Goal: Check status: Check status

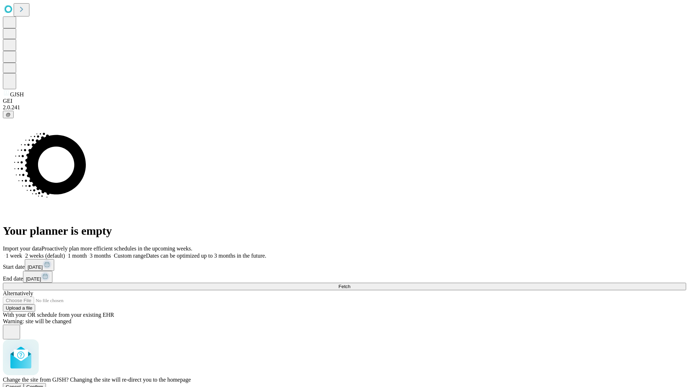
click at [43, 385] on span "Confirm" at bounding box center [35, 387] width 17 height 5
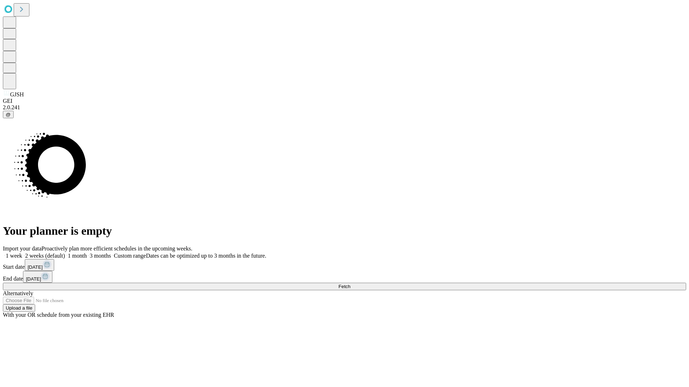
click at [65, 253] on label "2 weeks (default)" at bounding box center [43, 256] width 43 height 6
click at [350, 284] on span "Fetch" at bounding box center [344, 286] width 12 height 5
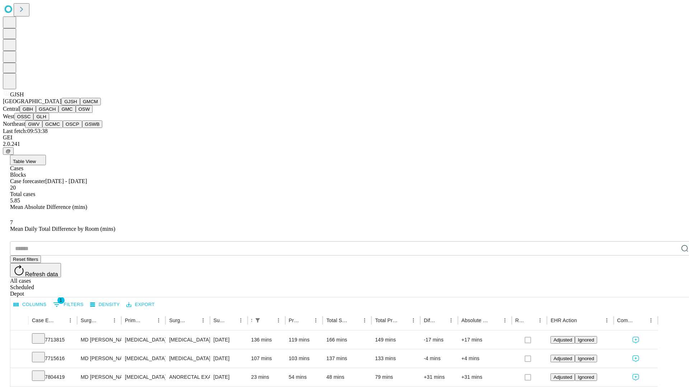
click at [80, 105] on button "GMCM" at bounding box center [90, 102] width 21 height 8
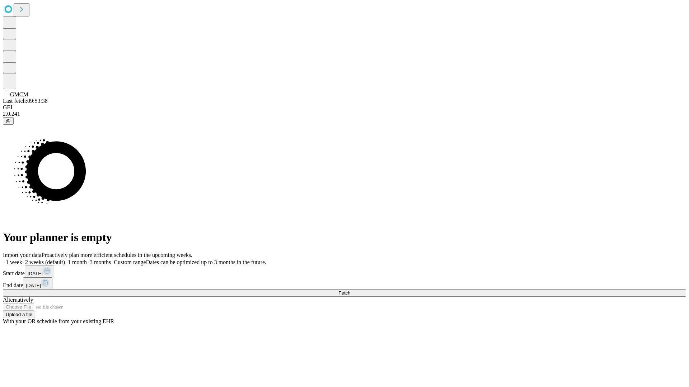
click at [65, 259] on label "2 weeks (default)" at bounding box center [43, 262] width 43 height 6
click at [350, 291] on span "Fetch" at bounding box center [344, 293] width 12 height 5
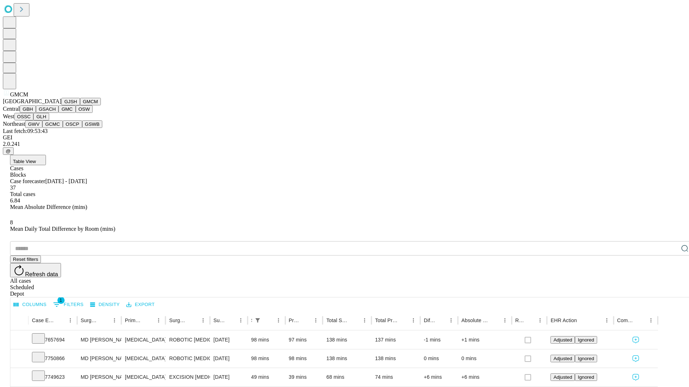
click at [36, 113] on button "GBH" at bounding box center [28, 109] width 16 height 8
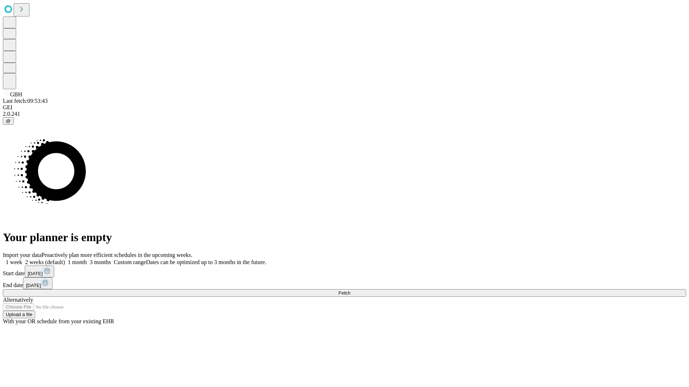
click at [65, 259] on label "2 weeks (default)" at bounding box center [43, 262] width 43 height 6
click at [350, 291] on span "Fetch" at bounding box center [344, 293] width 12 height 5
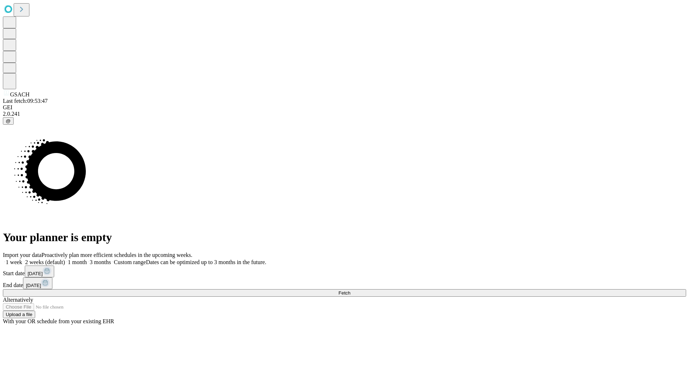
click at [65, 259] on label "2 weeks (default)" at bounding box center [43, 262] width 43 height 6
click at [350, 291] on span "Fetch" at bounding box center [344, 293] width 12 height 5
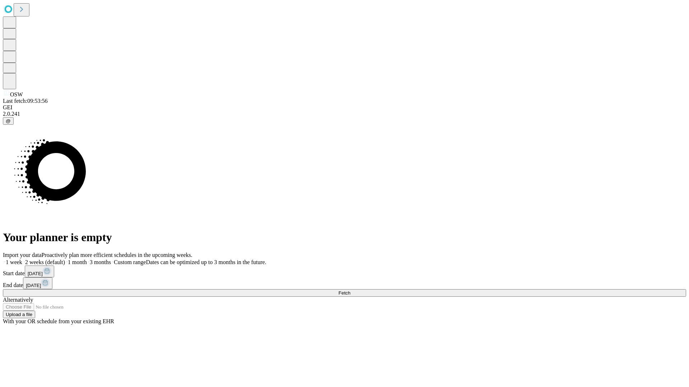
click at [65, 259] on label "2 weeks (default)" at bounding box center [43, 262] width 43 height 6
click at [350, 291] on span "Fetch" at bounding box center [344, 293] width 12 height 5
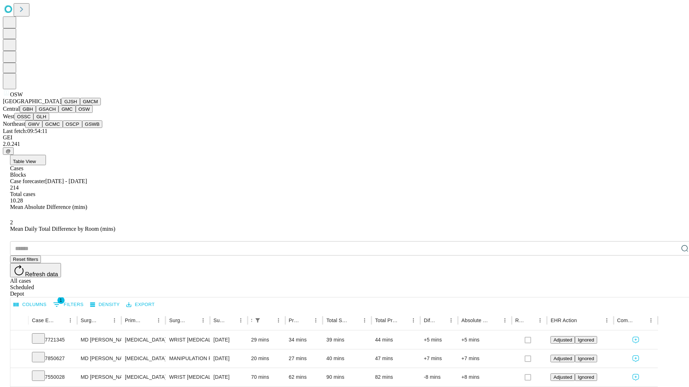
click at [34, 121] on button "OSSC" at bounding box center [23, 117] width 19 height 8
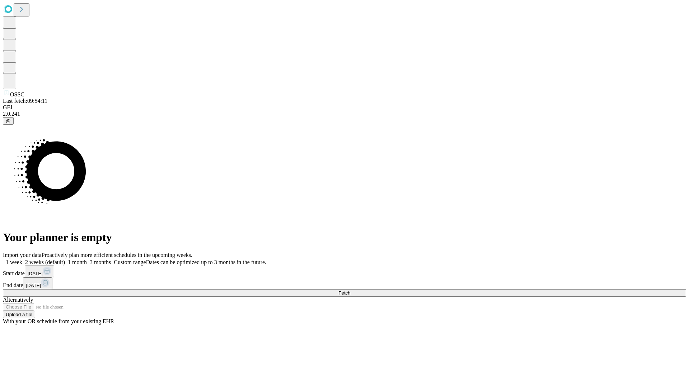
click at [65, 259] on label "2 weeks (default)" at bounding box center [43, 262] width 43 height 6
click at [350, 291] on span "Fetch" at bounding box center [344, 293] width 12 height 5
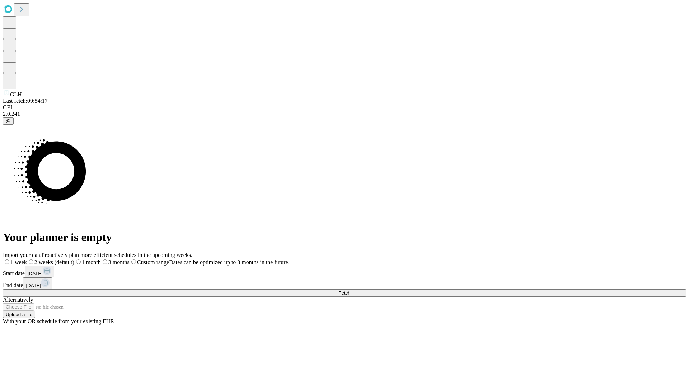
click at [74, 259] on label "2 weeks (default)" at bounding box center [50, 262] width 47 height 6
click at [350, 291] on span "Fetch" at bounding box center [344, 293] width 12 height 5
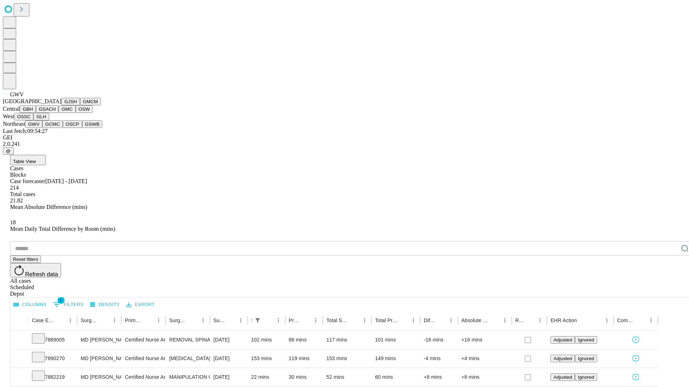
click at [56, 128] on button "GCMC" at bounding box center [52, 125] width 20 height 8
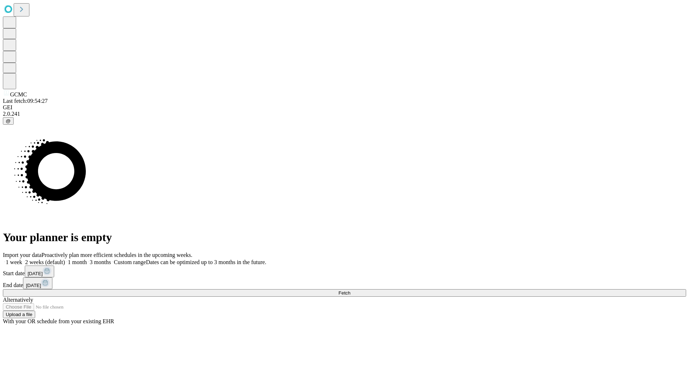
click at [65, 259] on label "2 weeks (default)" at bounding box center [43, 262] width 43 height 6
click at [350, 291] on span "Fetch" at bounding box center [344, 293] width 12 height 5
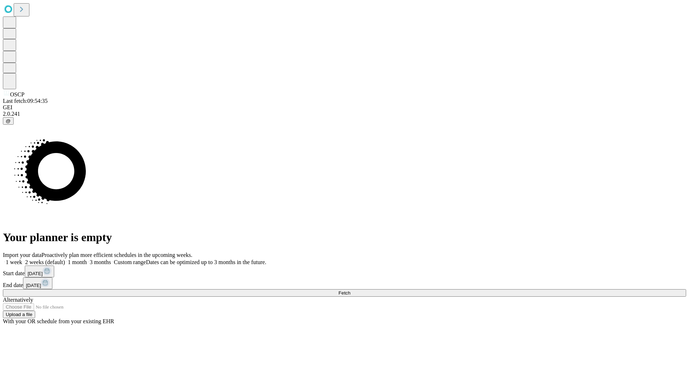
click at [65, 259] on label "2 weeks (default)" at bounding box center [43, 262] width 43 height 6
click at [350, 291] on span "Fetch" at bounding box center [344, 293] width 12 height 5
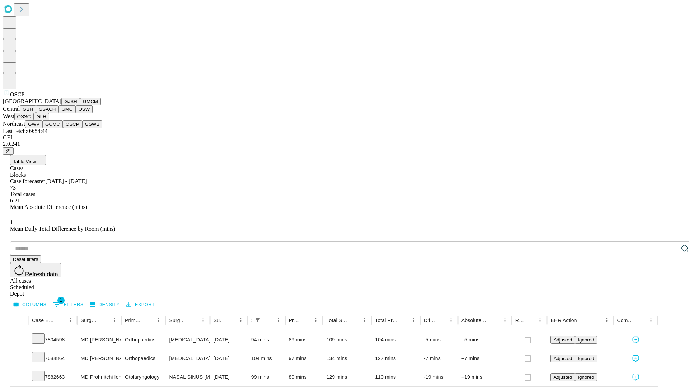
click at [82, 128] on button "GSWB" at bounding box center [92, 125] width 20 height 8
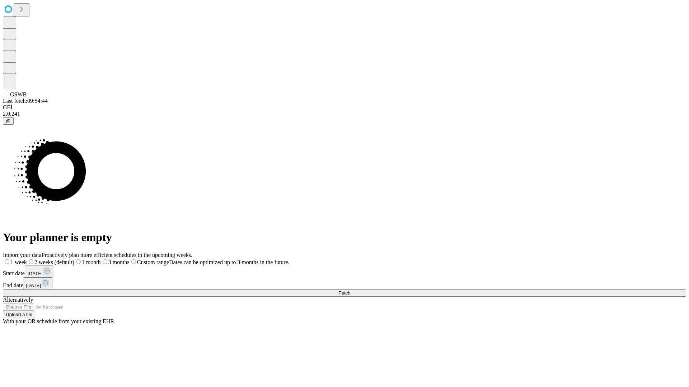
click at [74, 259] on label "2 weeks (default)" at bounding box center [50, 262] width 47 height 6
click at [350, 291] on span "Fetch" at bounding box center [344, 293] width 12 height 5
